Goal: Task Accomplishment & Management: Use online tool/utility

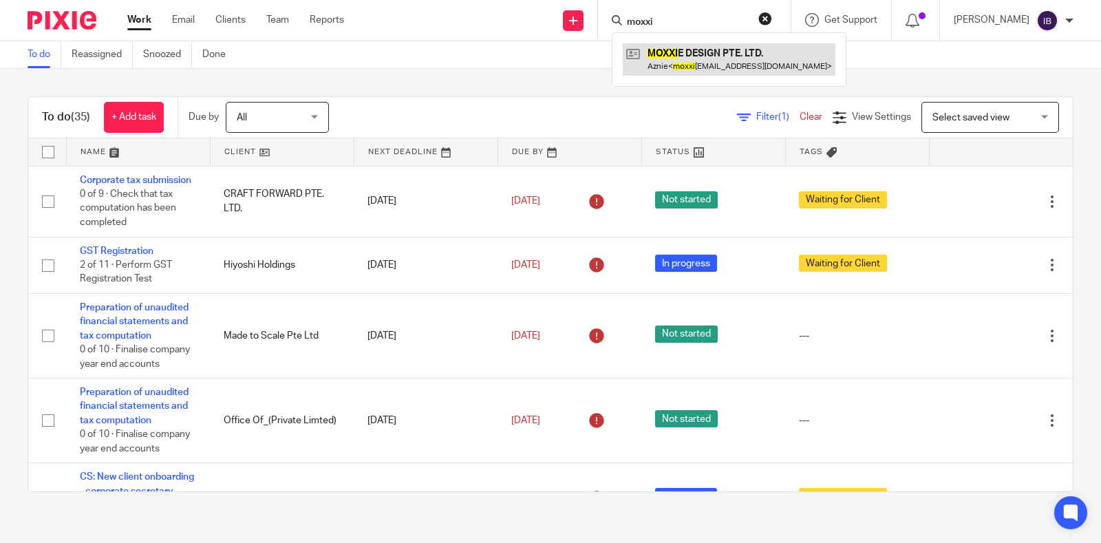
type input "moxxi"
click at [705, 65] on link at bounding box center [729, 59] width 213 height 32
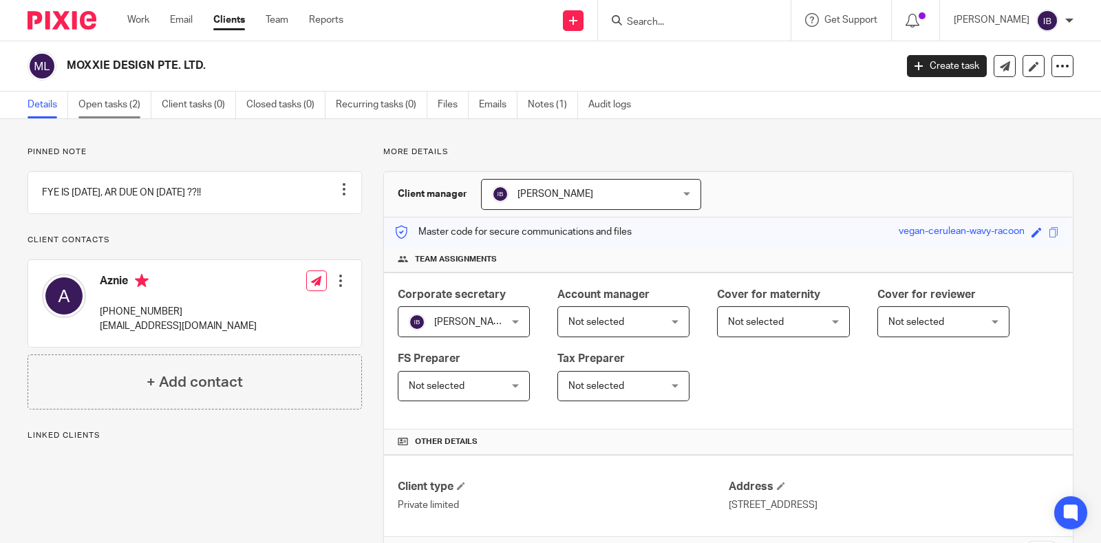
click at [101, 111] on link "Open tasks (2)" at bounding box center [114, 105] width 73 height 27
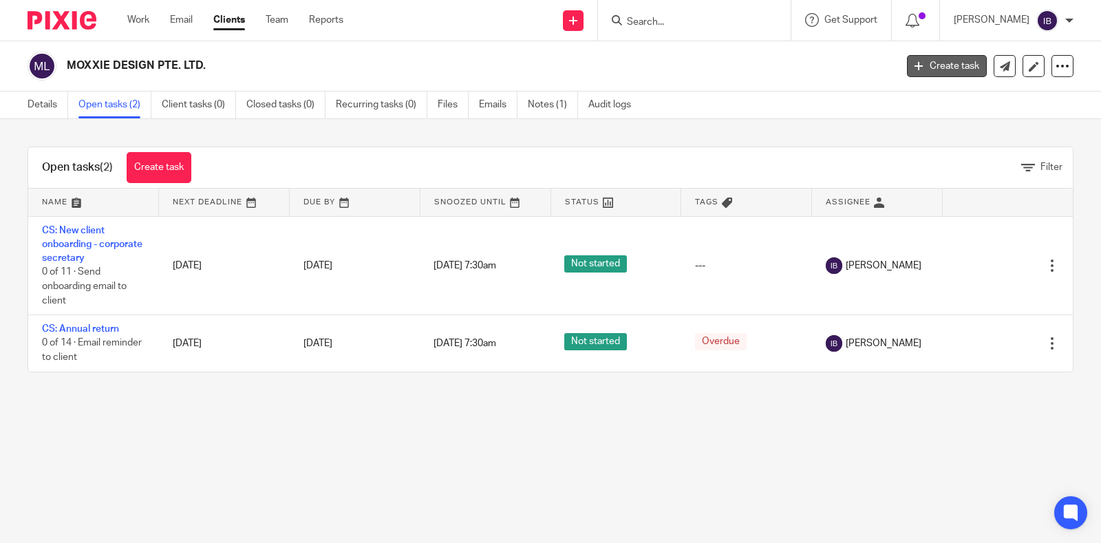
click at [924, 58] on link "Create task" at bounding box center [947, 66] width 80 height 22
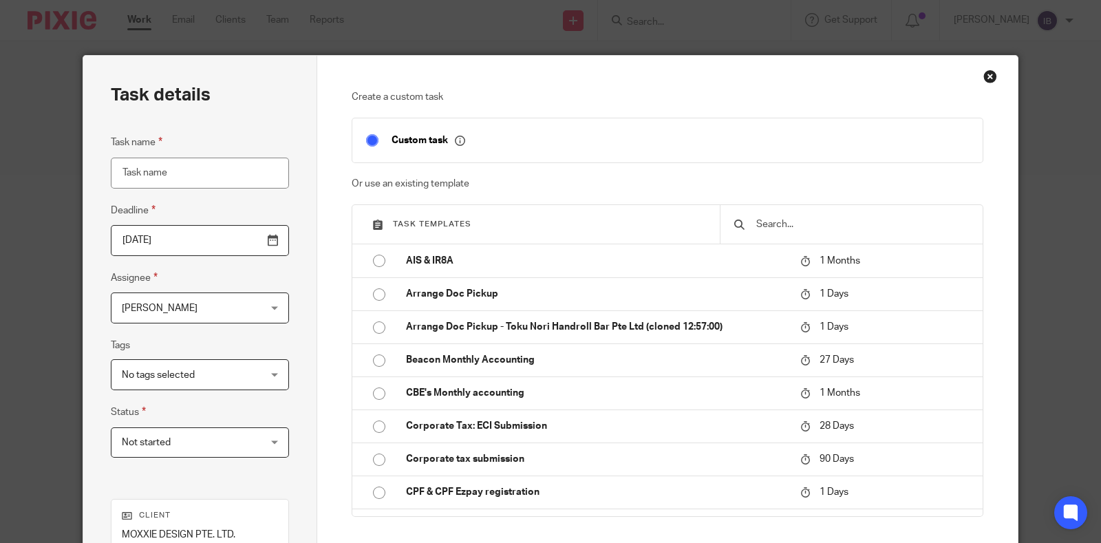
click at [745, 225] on div at bounding box center [851, 224] width 263 height 39
click at [761, 221] on input "text" at bounding box center [862, 224] width 214 height 15
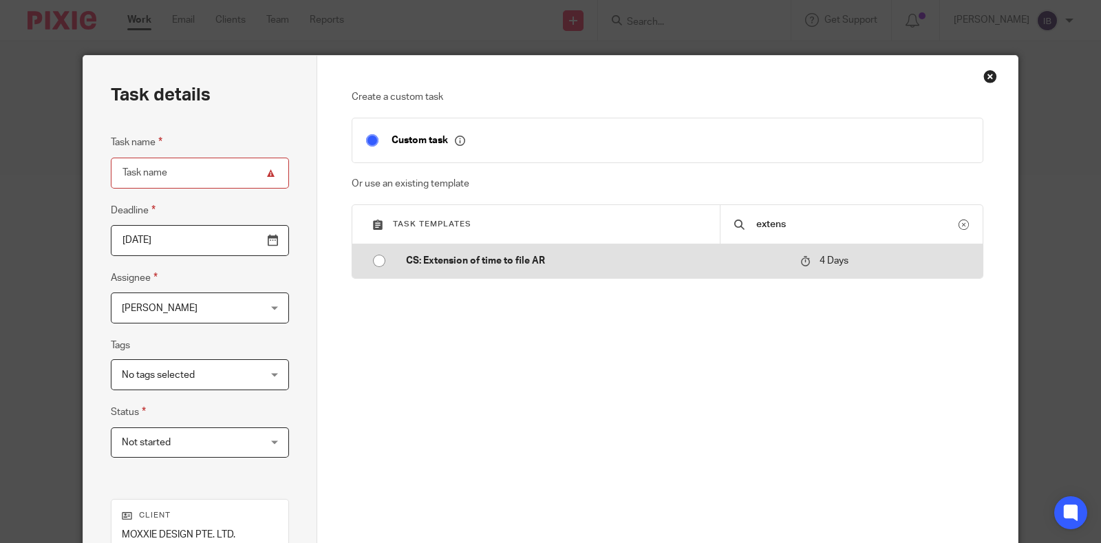
type input "extens"
click at [759, 270] on td "CS: Extension of time to file AR" at bounding box center [593, 260] width 402 height 33
type input "[DATE]"
type input "CS: Extension of time to file AR"
checkbox input "false"
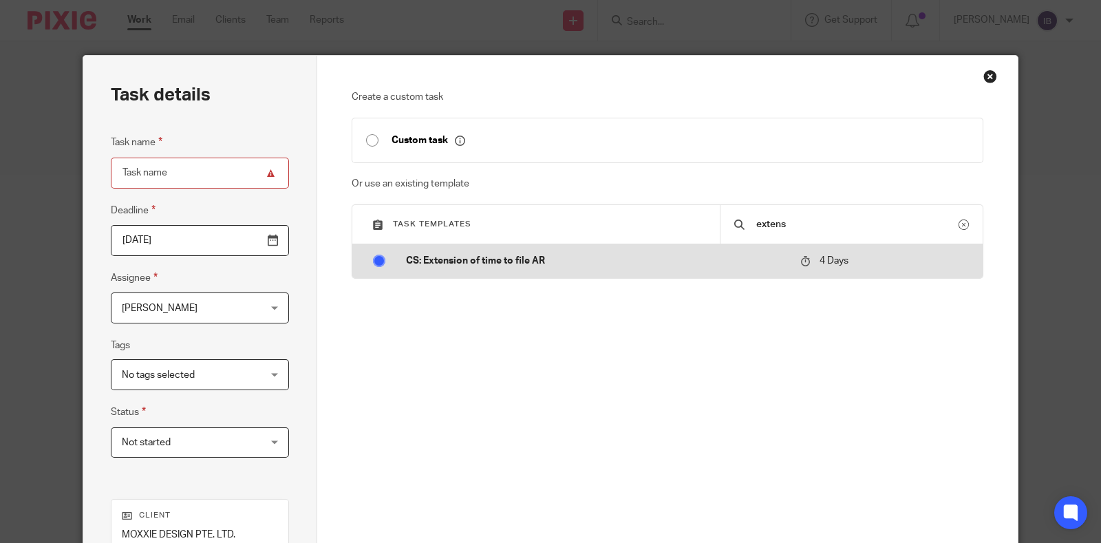
radio input "true"
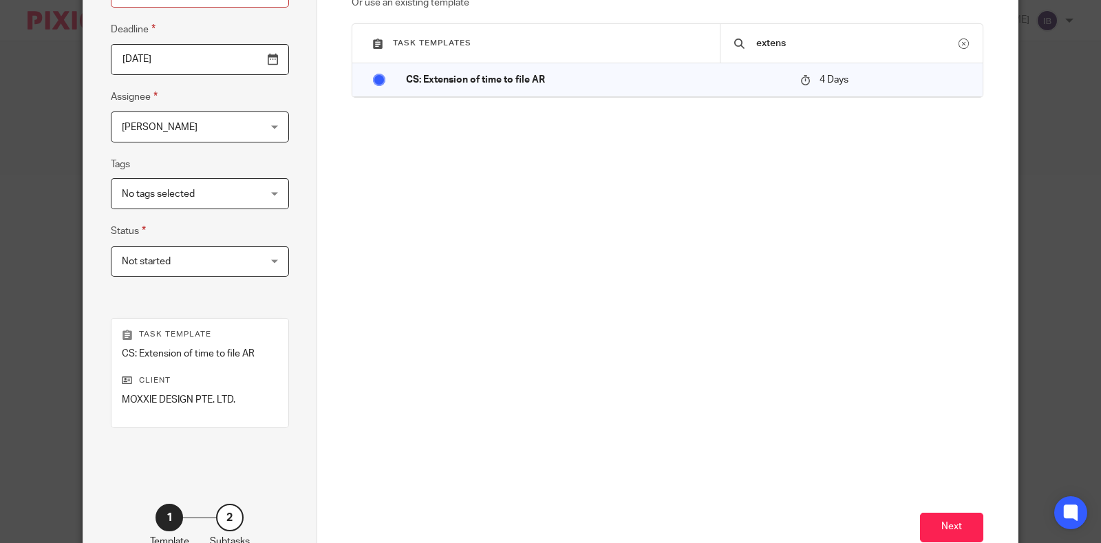
scroll to position [269, 0]
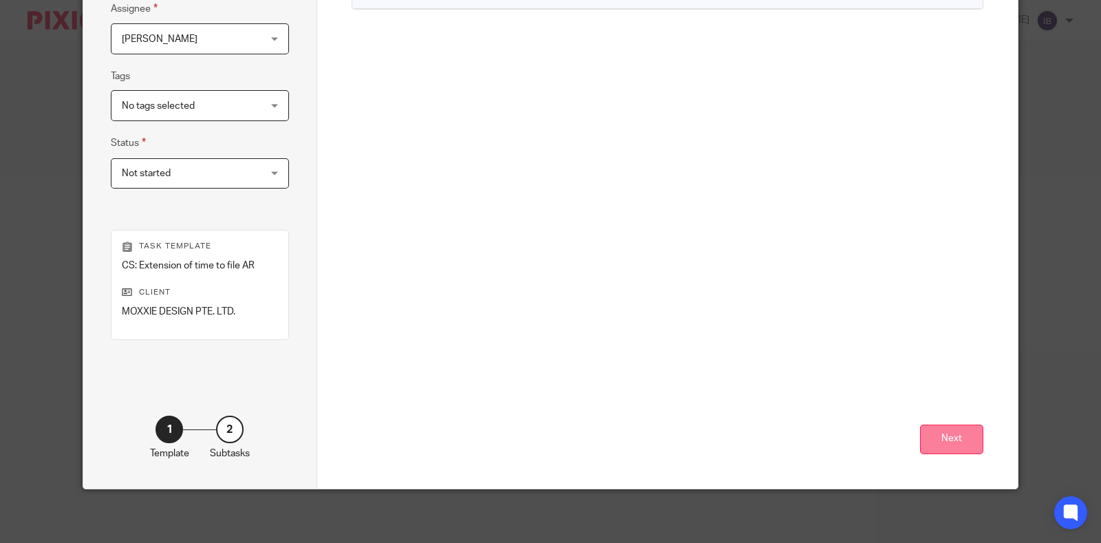
click at [933, 445] on button "Next" at bounding box center [951, 440] width 63 height 30
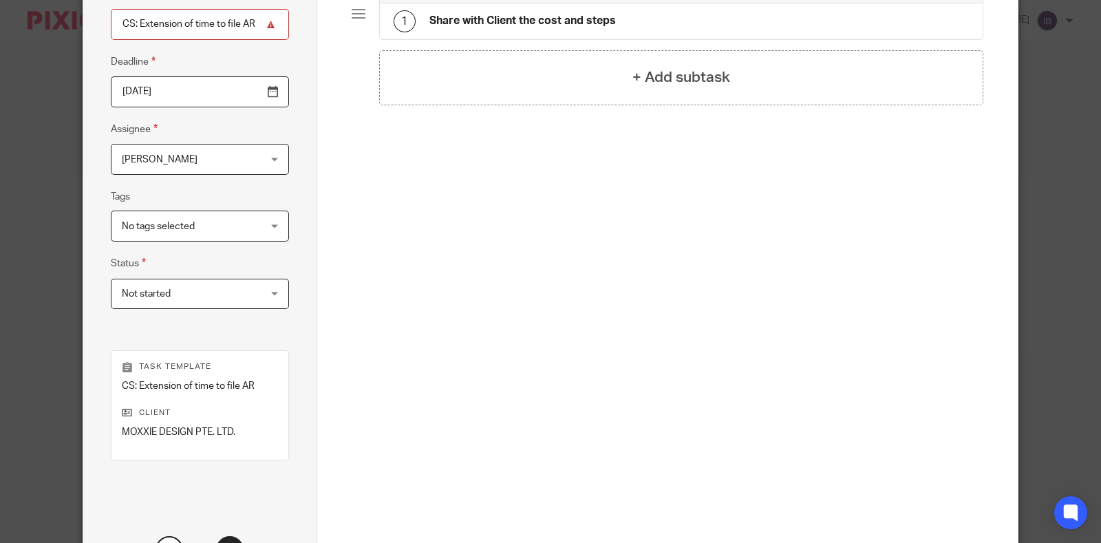
scroll to position [11, 0]
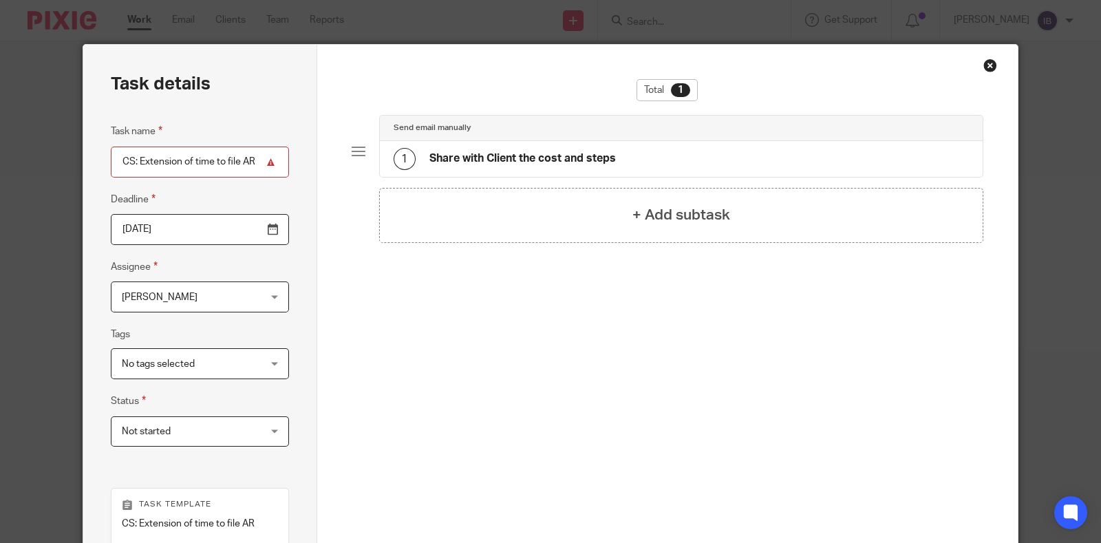
click at [757, 162] on div "1 Share with Client the cost and steps" at bounding box center [682, 159] width 604 height 36
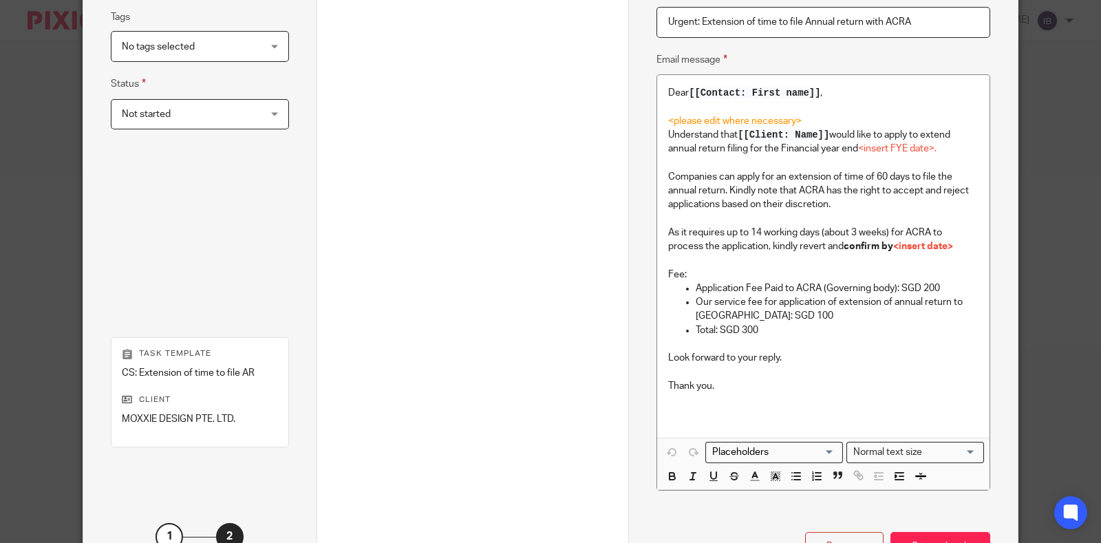
scroll to position [355, 0]
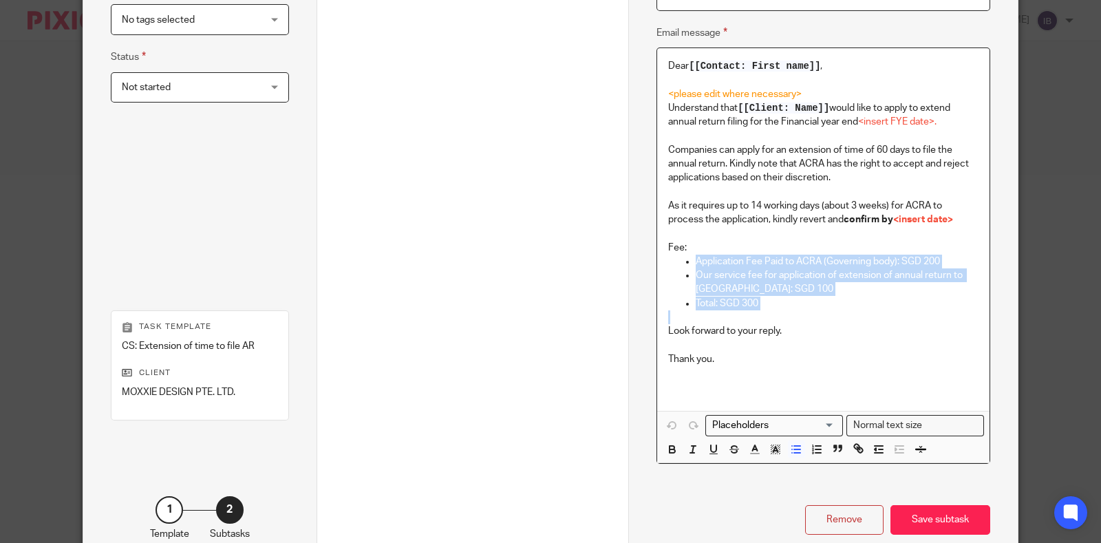
drag, startPoint x: 768, startPoint y: 311, endPoint x: 675, endPoint y: 255, distance: 108.7
click at [675, 255] on div "Dear [[Contact: First name]] , <please edit where necessary> Understand that [[…" at bounding box center [823, 229] width 332 height 362
copy ul "Application Fee Paid to ACRA (Governing body): SGD 200 Our service fee for appl…"
